Goal: Transaction & Acquisition: Book appointment/travel/reservation

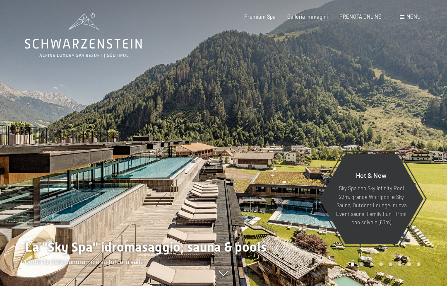
click at [411, 16] on span "Menu" at bounding box center [414, 16] width 14 height 7
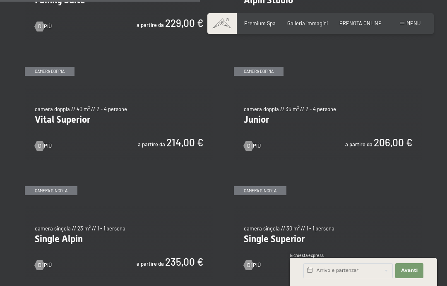
scroll to position [860, 0]
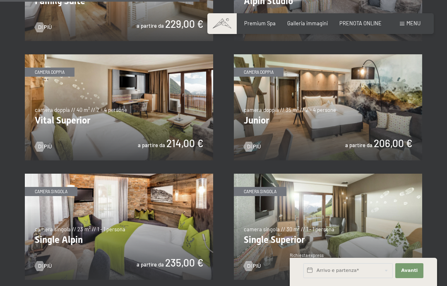
click at [362, 120] on img at bounding box center [328, 107] width 189 height 106
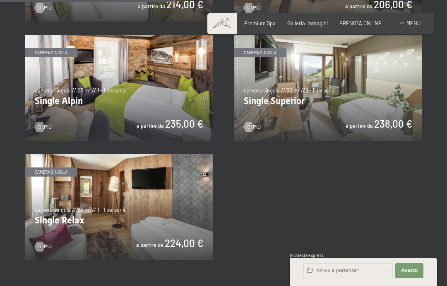
scroll to position [729, 0]
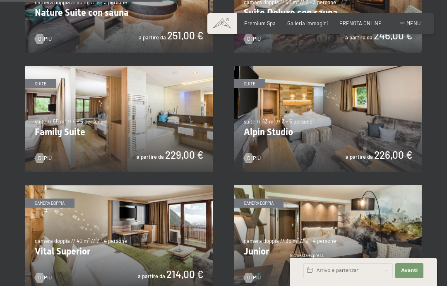
click at [367, 24] on span "PRENOTA ONLINE" at bounding box center [361, 23] width 42 height 7
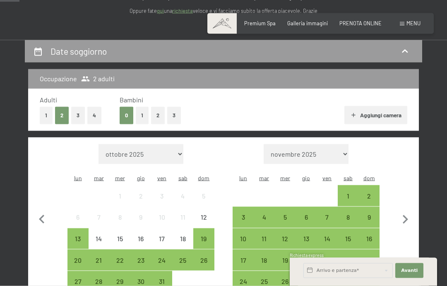
scroll to position [126, 0]
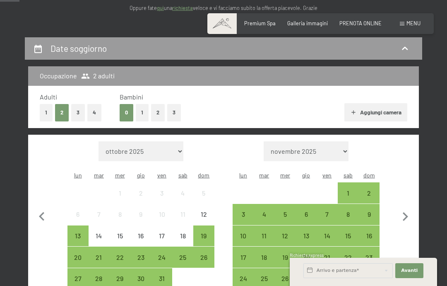
click at [139, 118] on button "1" at bounding box center [142, 112] width 13 height 17
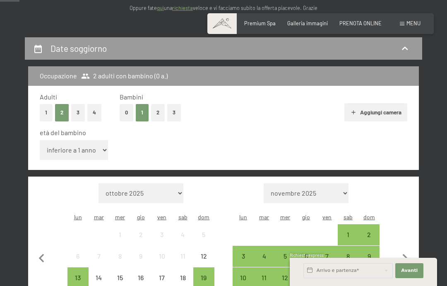
click at [97, 145] on select "inferiore a 1 anno 1 anno 2 anni 3 anni 4 anni 5 anni 6 anni 7 anni 8 anni 9 an…" at bounding box center [74, 150] width 68 height 20
select select "12"
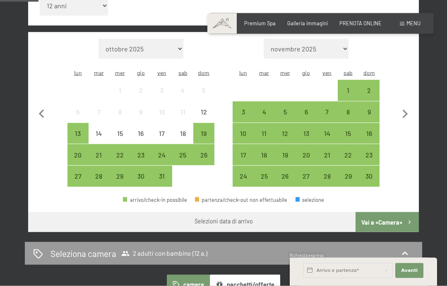
scroll to position [273, 0]
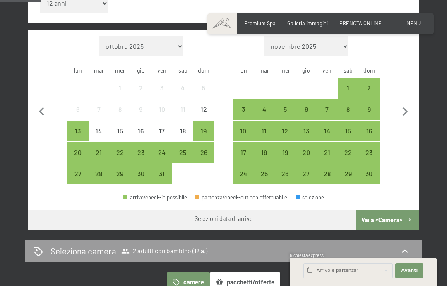
click at [412, 103] on icon "button" at bounding box center [405, 111] width 17 height 17
select select "2025-11-01"
select select "2025-12-01"
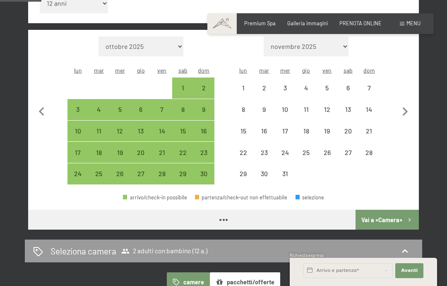
scroll to position [273, 0]
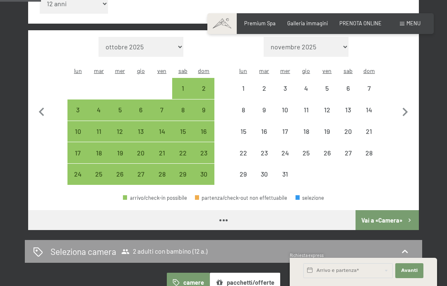
select select "2025-11-01"
select select "2025-12-01"
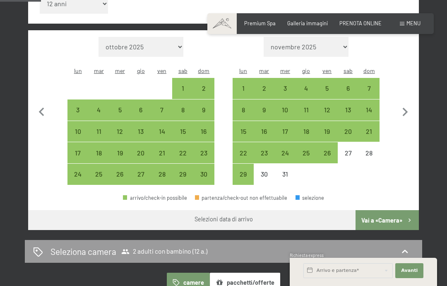
click at [407, 104] on icon "button" at bounding box center [405, 112] width 17 height 17
select select "2025-12-01"
select select "2026-01-01"
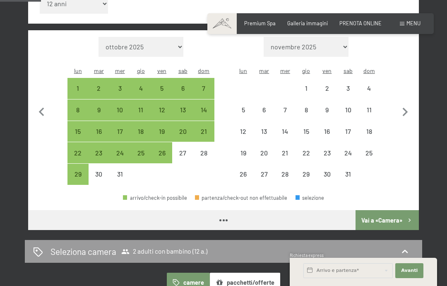
select select "2025-12-01"
select select "2026-01-01"
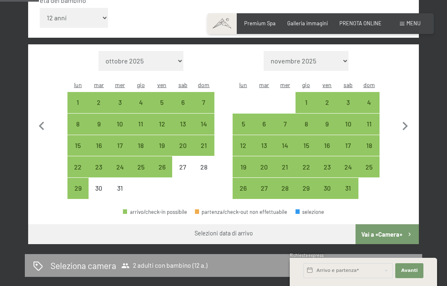
scroll to position [260, 0]
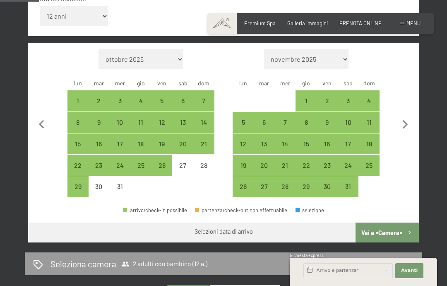
click at [331, 119] on div "9" at bounding box center [327, 128] width 19 height 19
select select "2025-12-01"
select select "2026-01-01"
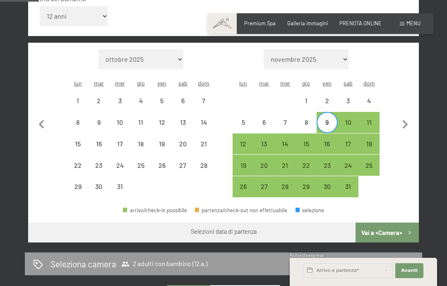
click at [372, 119] on div "11" at bounding box center [369, 128] width 19 height 19
select select "2025-12-01"
select select "2026-01-01"
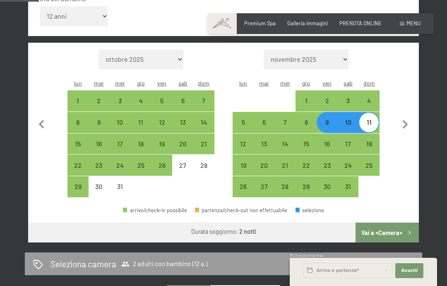
click at [309, 119] on div "8" at bounding box center [306, 128] width 19 height 19
select select "2025-12-01"
select select "2026-01-01"
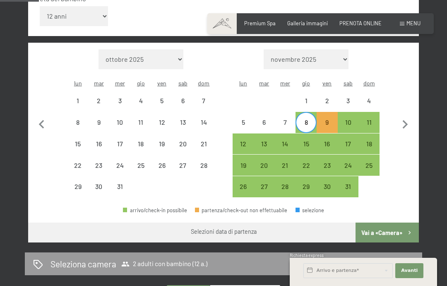
click at [371, 119] on div "11" at bounding box center [369, 128] width 19 height 19
select select "2025-12-01"
select select "2026-01-01"
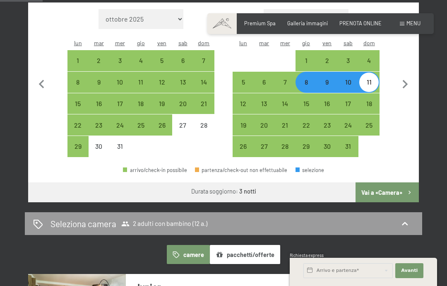
scroll to position [303, 0]
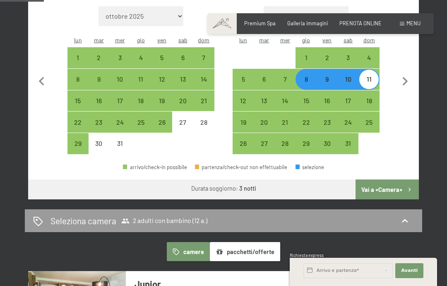
click at [396, 179] on button "Vai a «Camera»" at bounding box center [387, 189] width 63 height 20
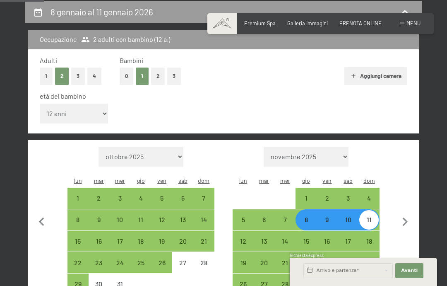
select select "2025-12-01"
select select "2026-01-01"
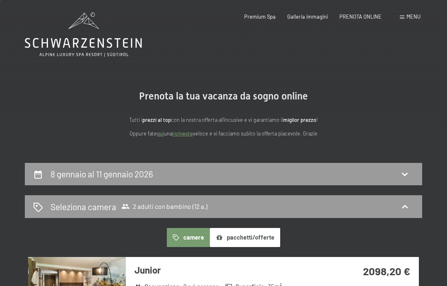
scroll to position [0, 0]
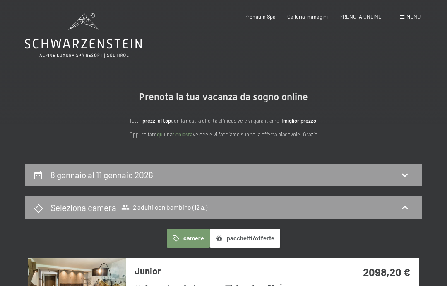
click at [316, 18] on span "Galleria immagini" at bounding box center [308, 16] width 41 height 7
click at [96, 44] on icon at bounding box center [83, 35] width 117 height 44
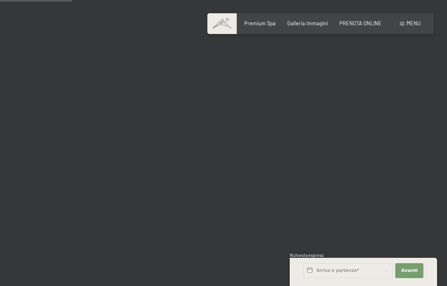
scroll to position [1022, 0]
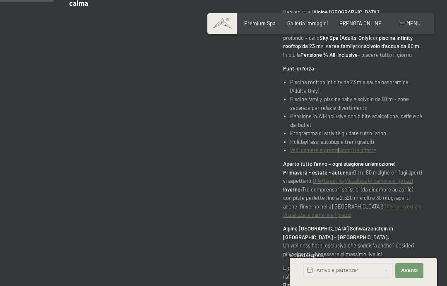
scroll to position [398, 0]
click at [266, 25] on span "Premium Spa" at bounding box center [259, 23] width 31 height 7
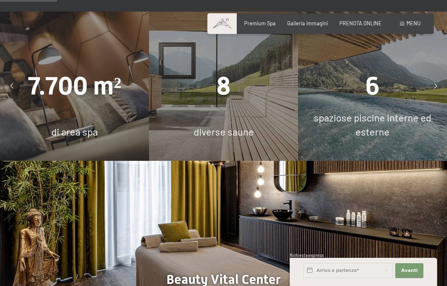
scroll to position [614, 0]
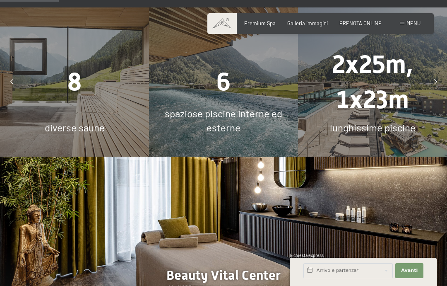
click at [436, 85] on icon at bounding box center [436, 82] width 3 height 5
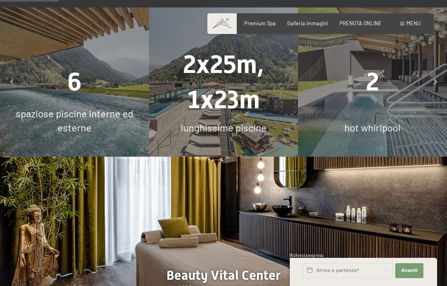
click at [433, 90] on div at bounding box center [436, 82] width 17 height 17
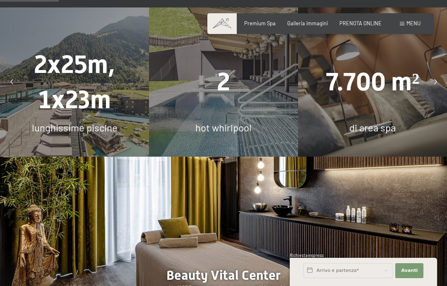
click at [440, 90] on div at bounding box center [436, 82] width 17 height 17
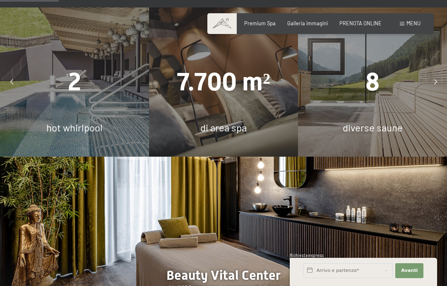
click at [440, 90] on div at bounding box center [436, 82] width 17 height 17
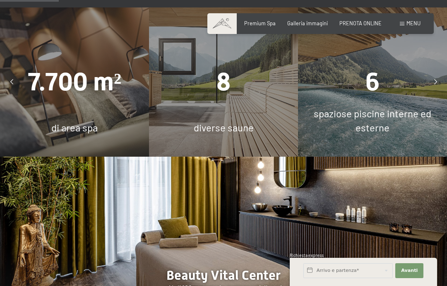
click at [442, 90] on div at bounding box center [436, 82] width 17 height 17
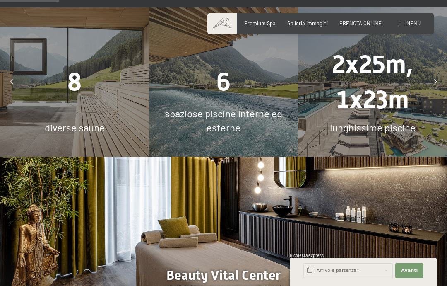
click at [242, 121] on div "spaziose piscine interne ed esterne" at bounding box center [223, 120] width 149 height 28
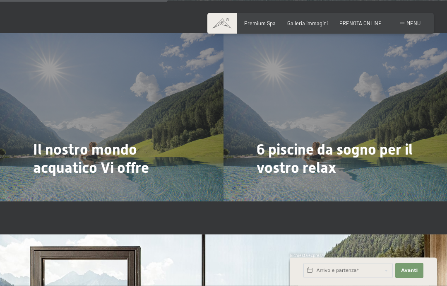
scroll to position [1528, 0]
click at [46, 186] on span "Di più" at bounding box center [43, 189] width 14 height 7
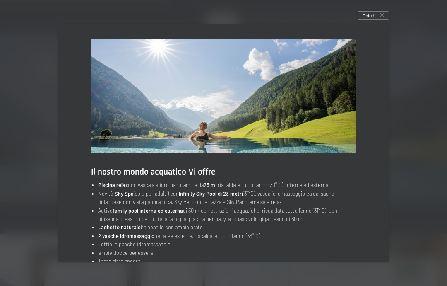
click at [366, 20] on div "Chiudi" at bounding box center [373, 15] width 31 height 9
